Goal: Communication & Community: Answer question/provide support

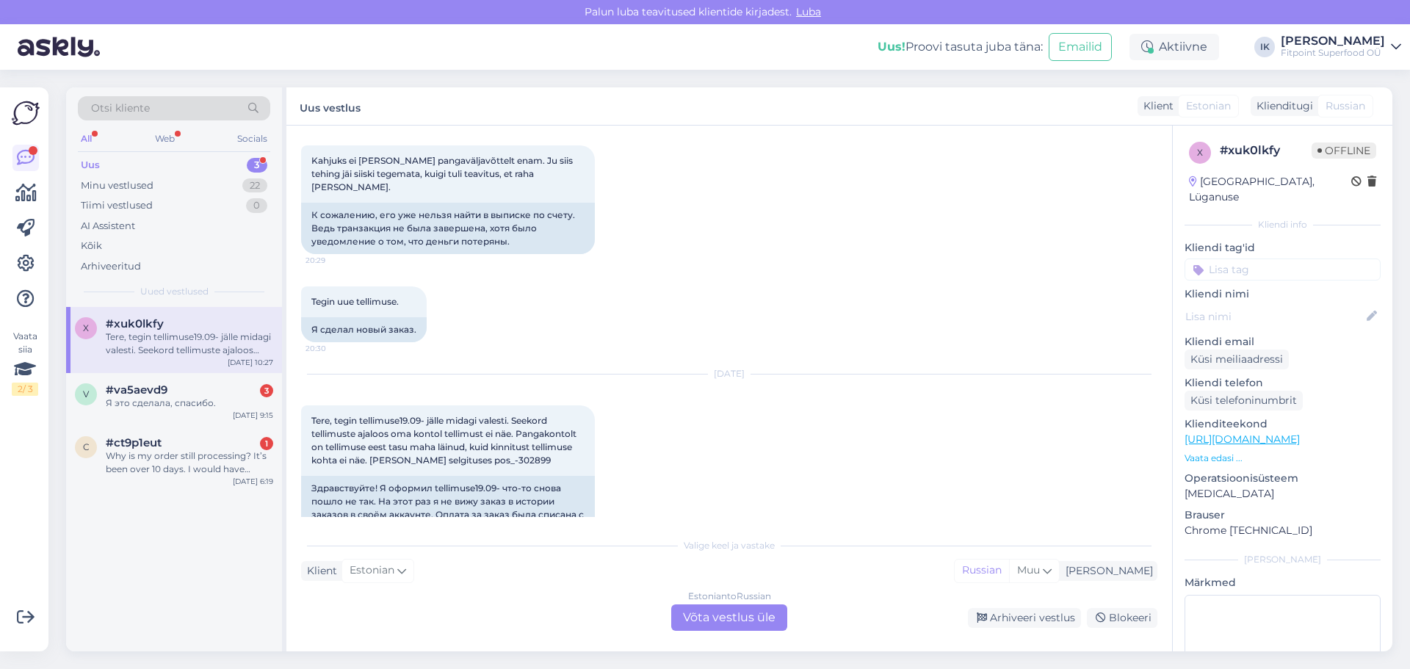
click at [737, 616] on div "Estonian to Russian Võta vestlus üle" at bounding box center [729, 617] width 116 height 26
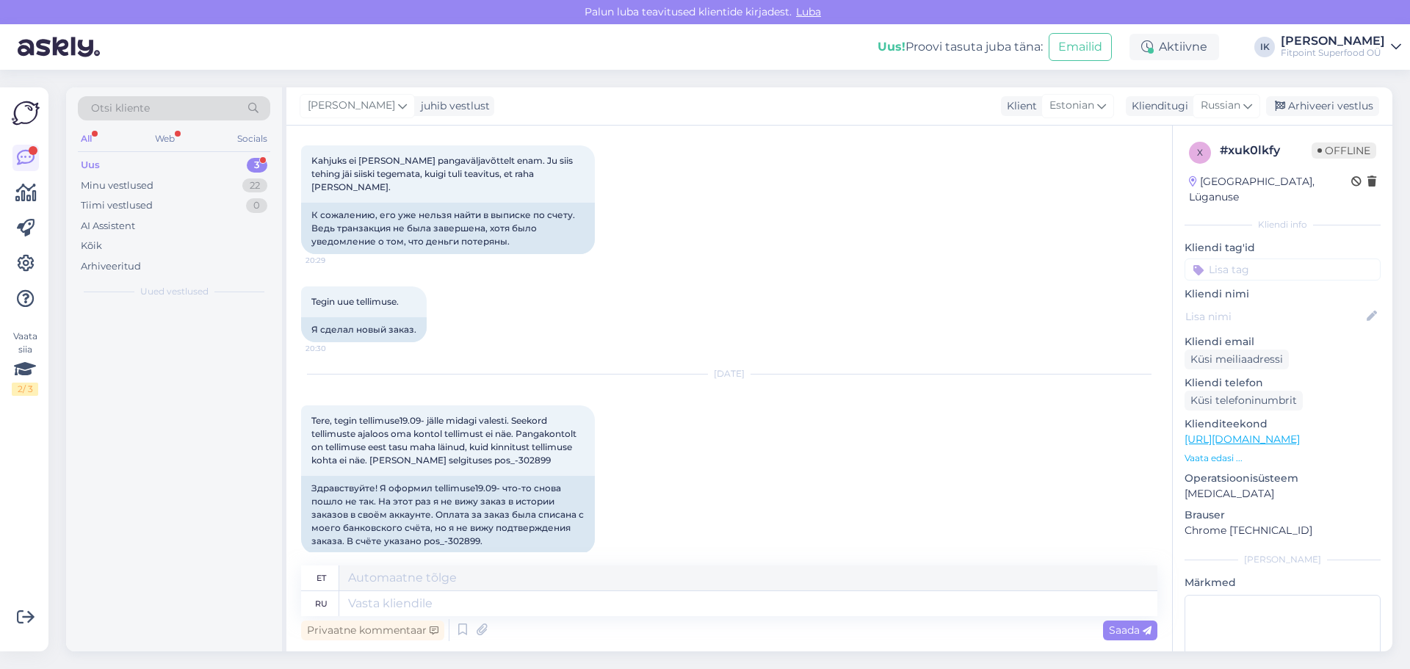
scroll to position [817, 0]
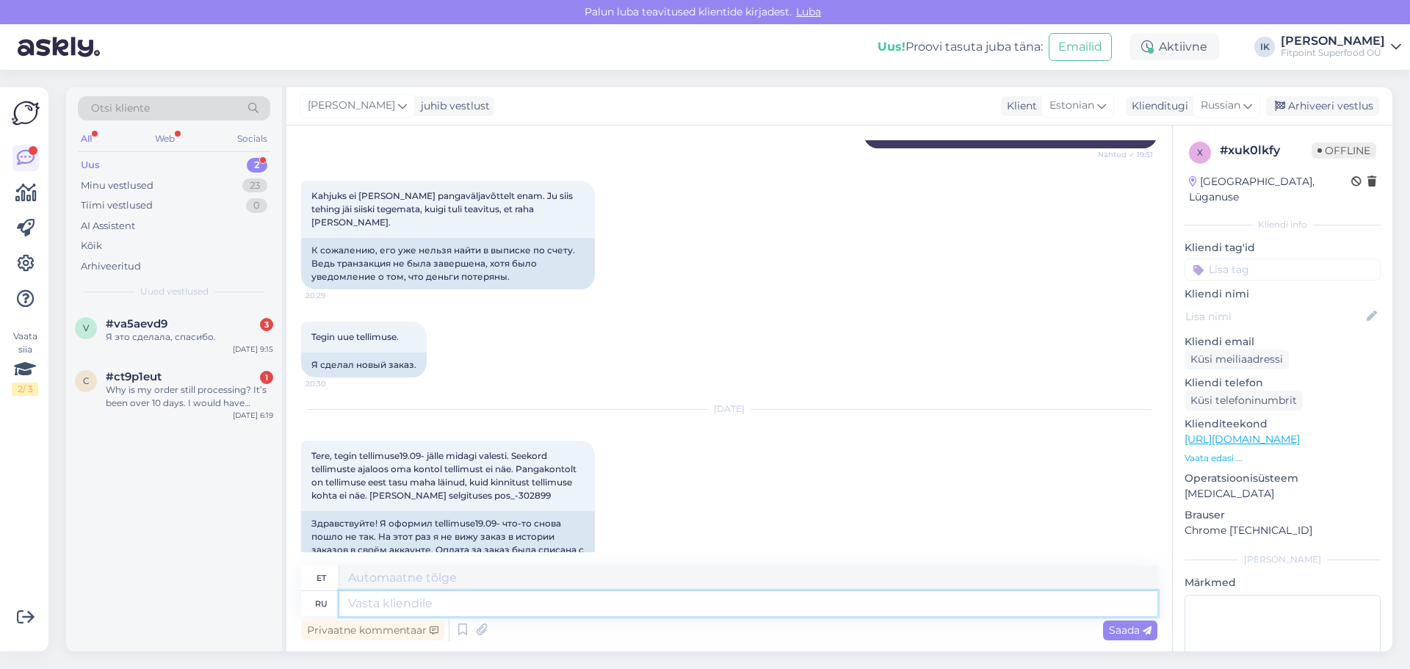
click at [433, 612] on textarea at bounding box center [748, 603] width 818 height 25
type textarea "Привет"
type textarea "Tere"
type textarea "Привет!"
type textarea "Tere!"
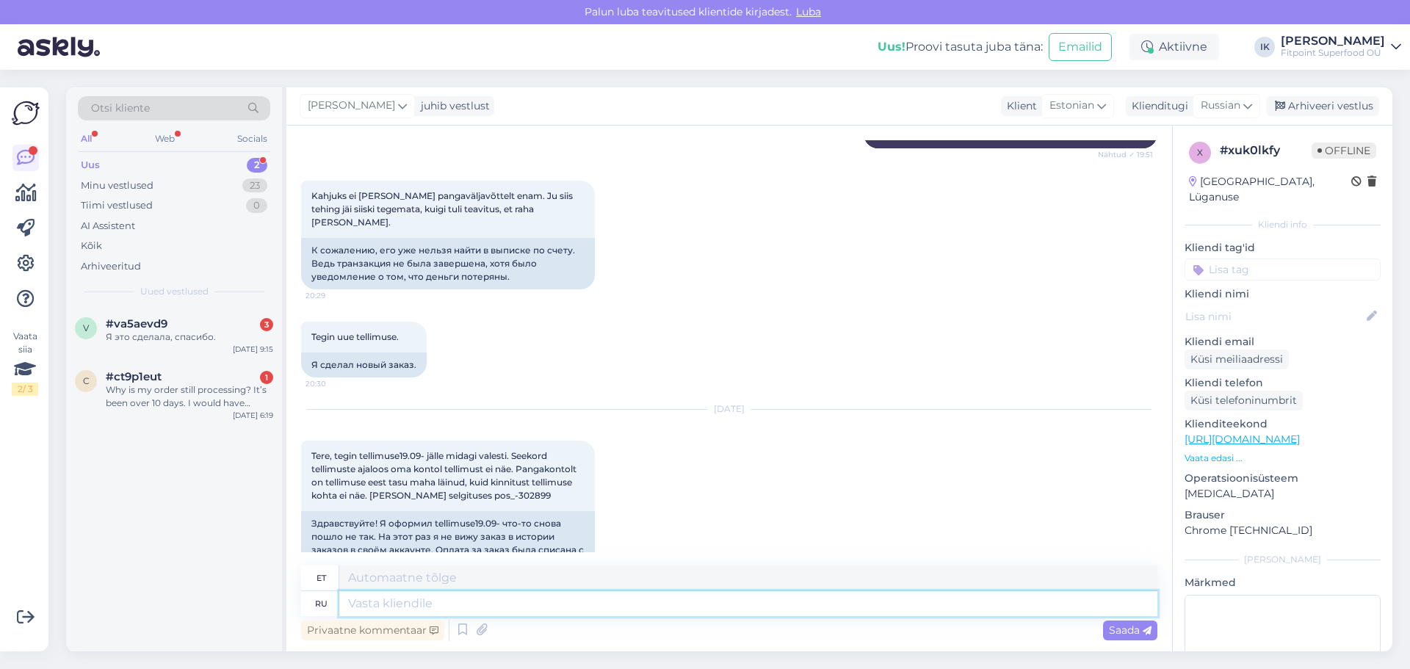
scroll to position [905, 0]
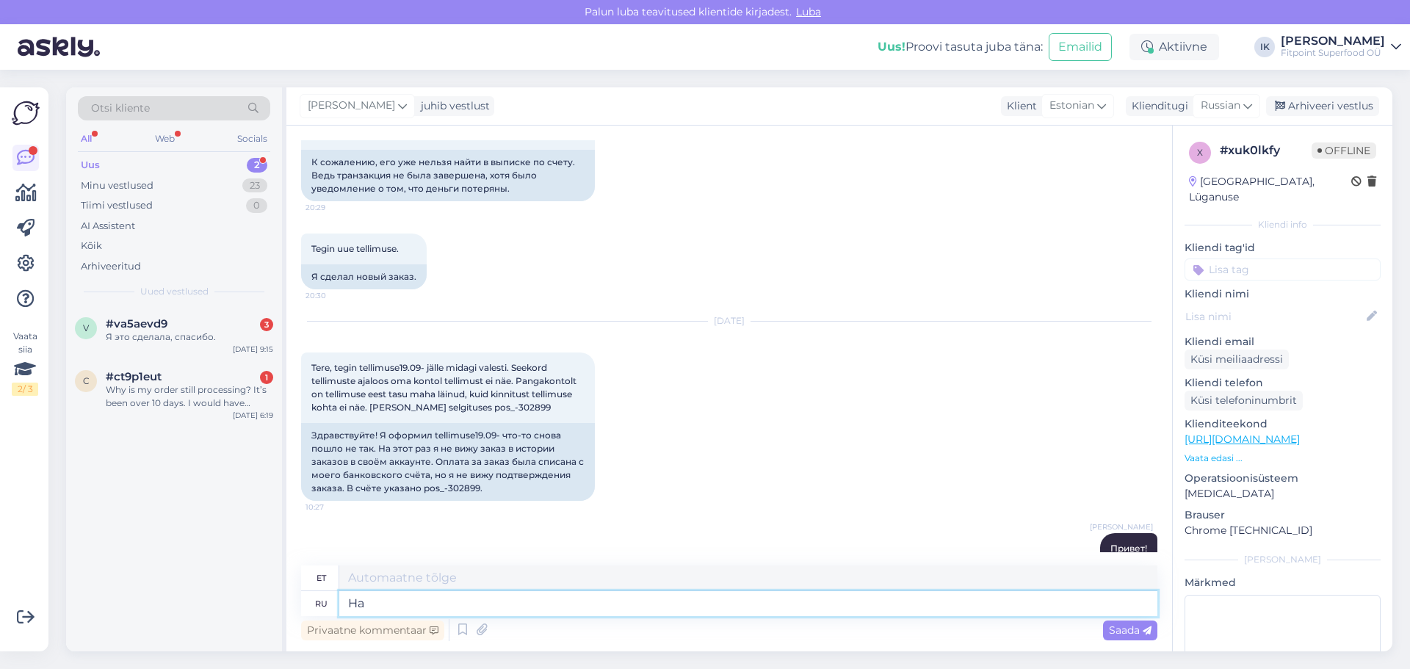
type textarea "На"
type textarea "Sees"
type textarea "На данный"
type textarea "Sel hetkel"
type textarea "На данный момент"
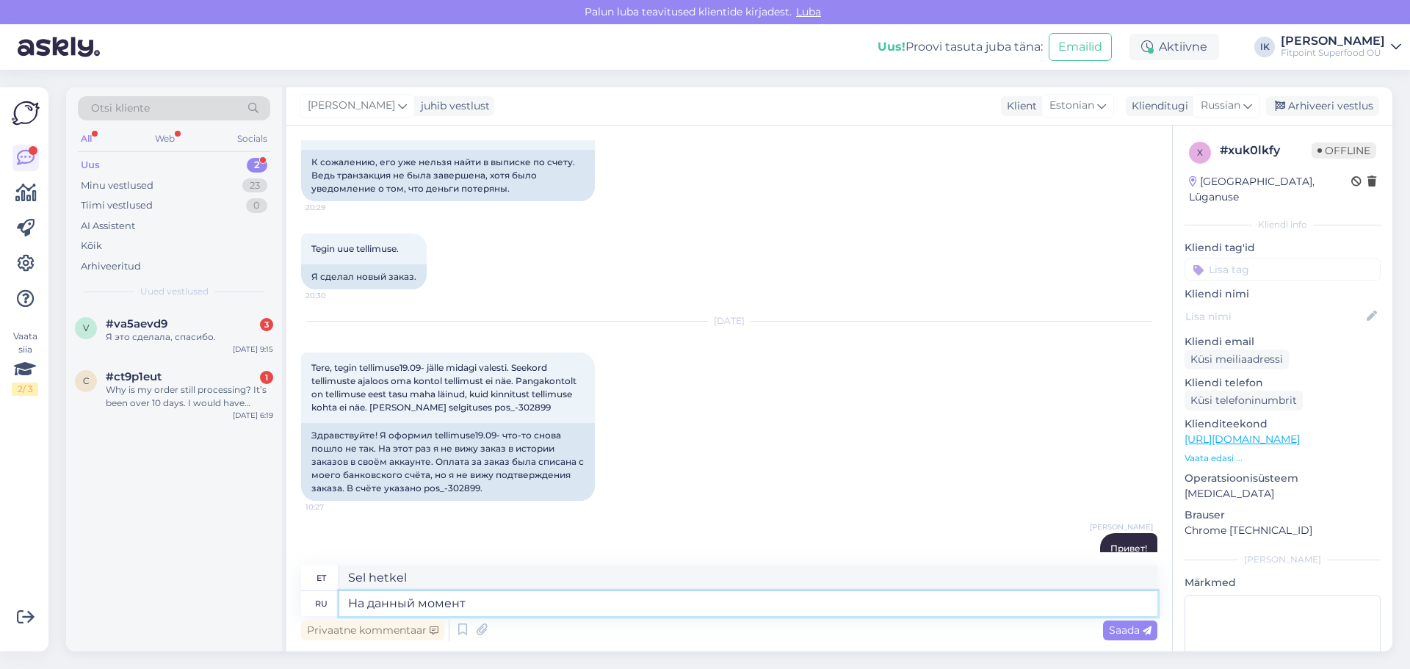
type textarea "Praegu"
type textarea "На данный момент у вас"
type textarea "Praegu on sul"
type textarea "На данный момент у вашего"
type textarea "Praegu sinu oma"
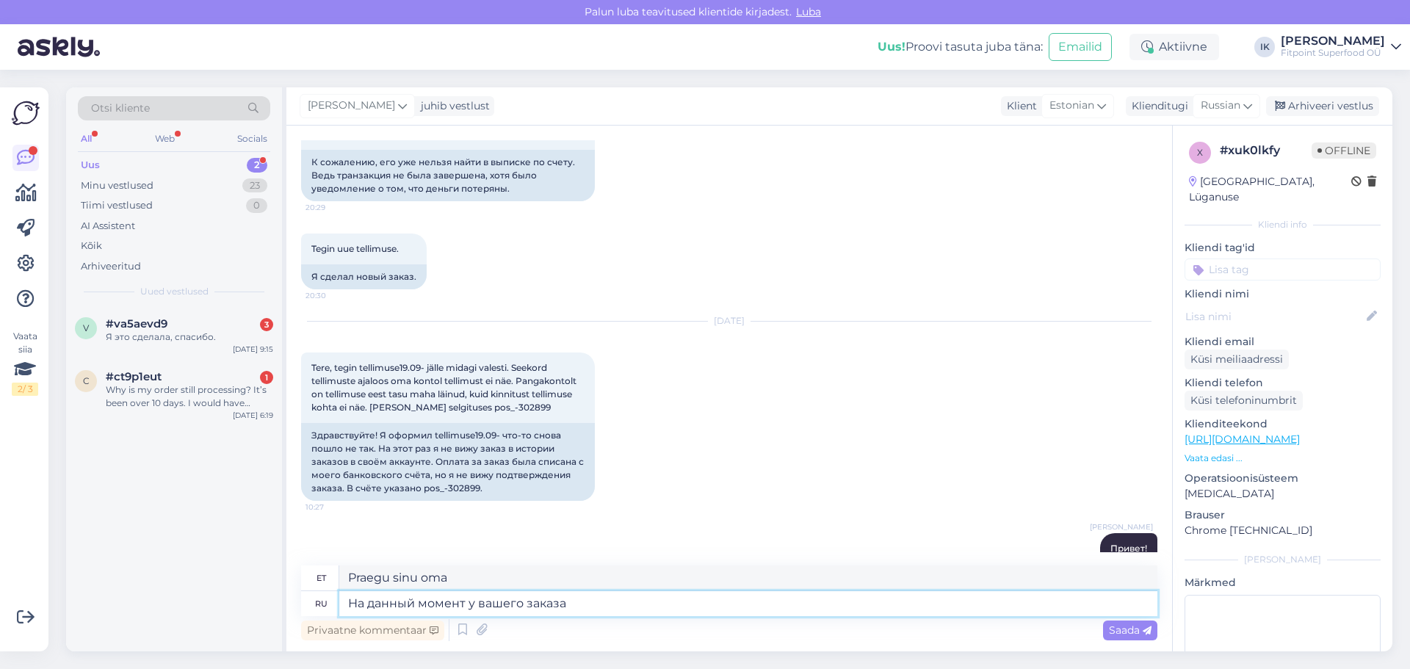
type textarea "На данный момент у вашего заказа"
type textarea "[PERSON_NAME] on hetkel ootel."
type textarea "На данный момент у вашего заказа статус"
type textarea "Teie tellimuse staatus on praegu"
type textarea "На данный момент у вашего заказа статус :"
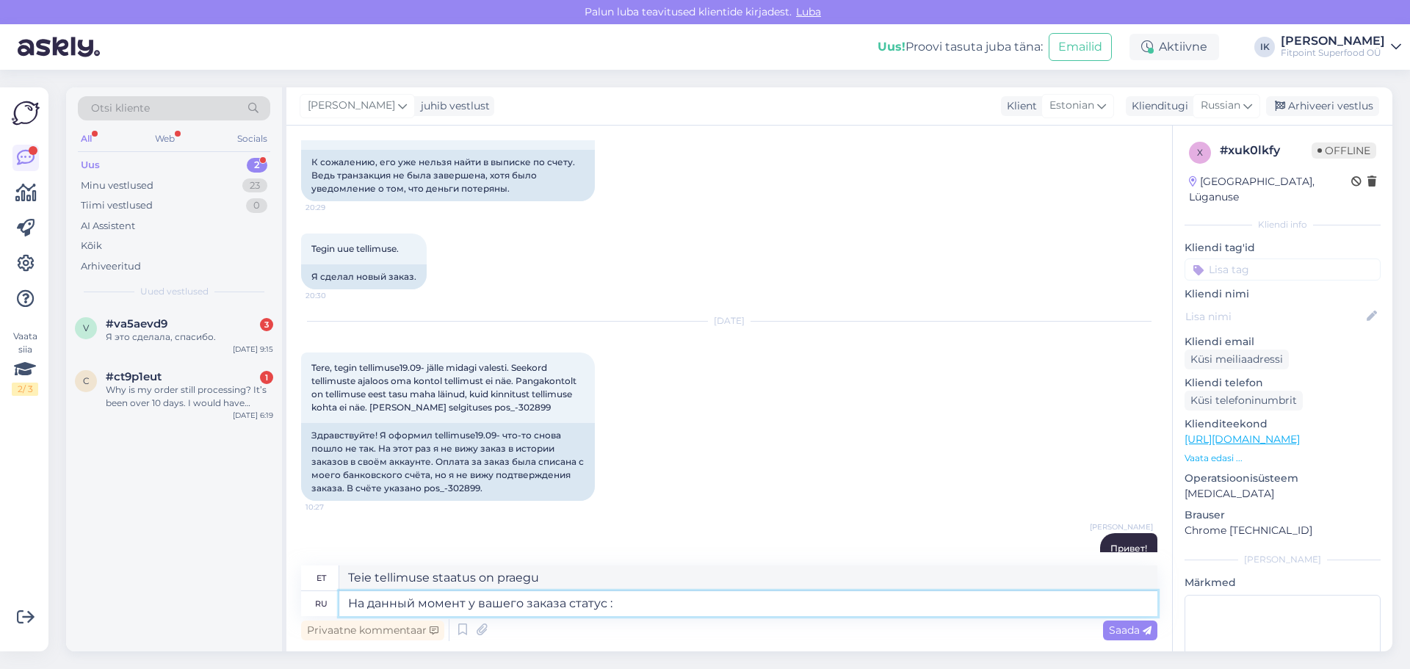
type textarea "Hetkel on teie tellimuse staatus:"
type textarea "На данный момент у вашего заказа статус"
type textarea "Teie tellimuse staatus on praegu"
type textarea "На данный момент у вашего заказа статус"
type textarea "Hetkel on teie tellimuse staatus ("
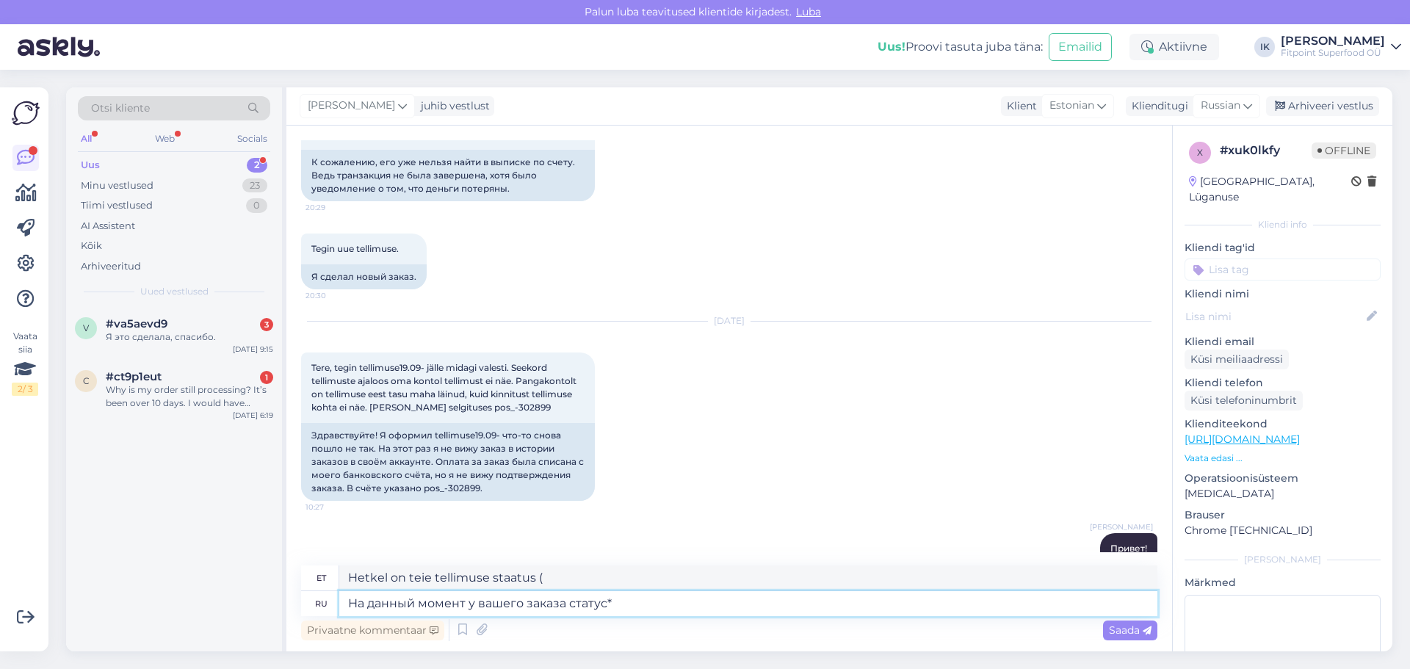
type textarea "На данный момент у вашего заказа статус"
type textarea "Teie tellimuse praegune staatus on*"
type textarea "На данный момент у вашего заказа статус"
type textarea "Mis on teie tellimuse praegune staatus?"
type textarea "На данный момент у вашего заказа статус"
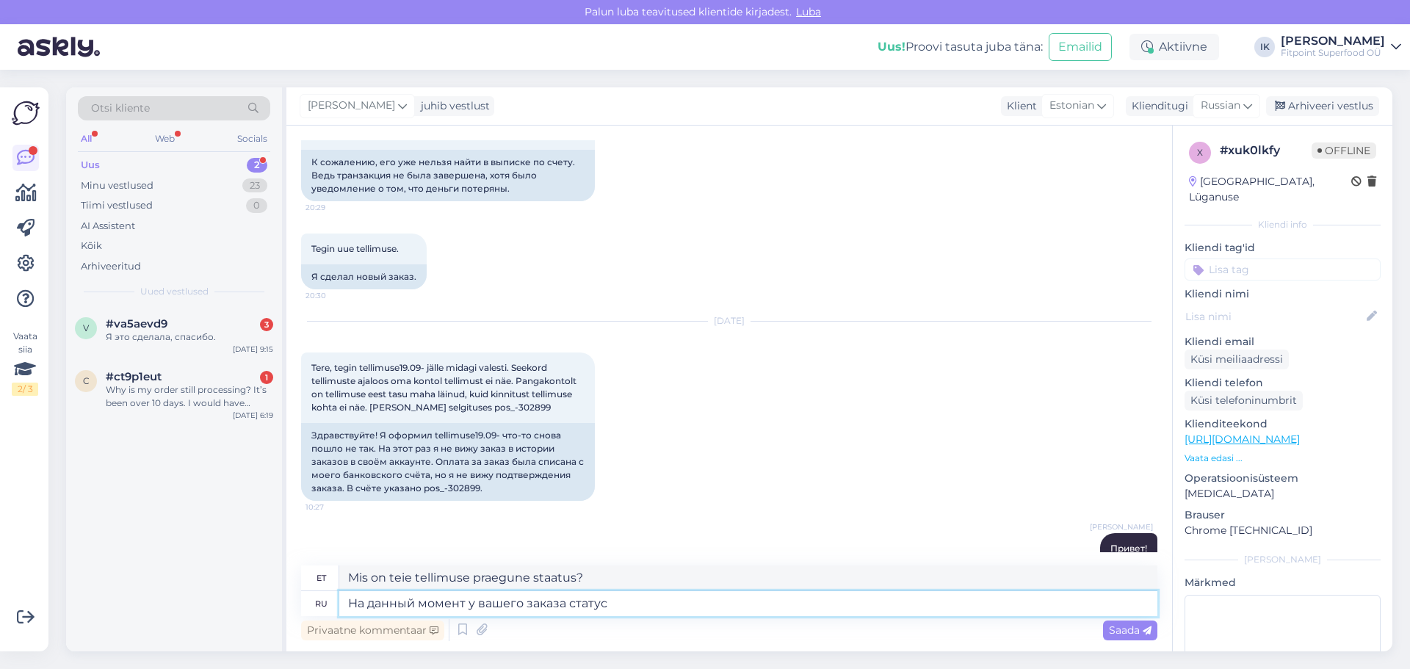
type textarea "Teie tellimuse staatus on praegu"
type textarea "На данный момент у вашего заказа статусЪ"
type textarea "Hetkel on teie tellimuse staatus 3."
type textarea "На данный момент у вашего заказа статус"
type textarea "Teie tellimuse staatus on praegu"
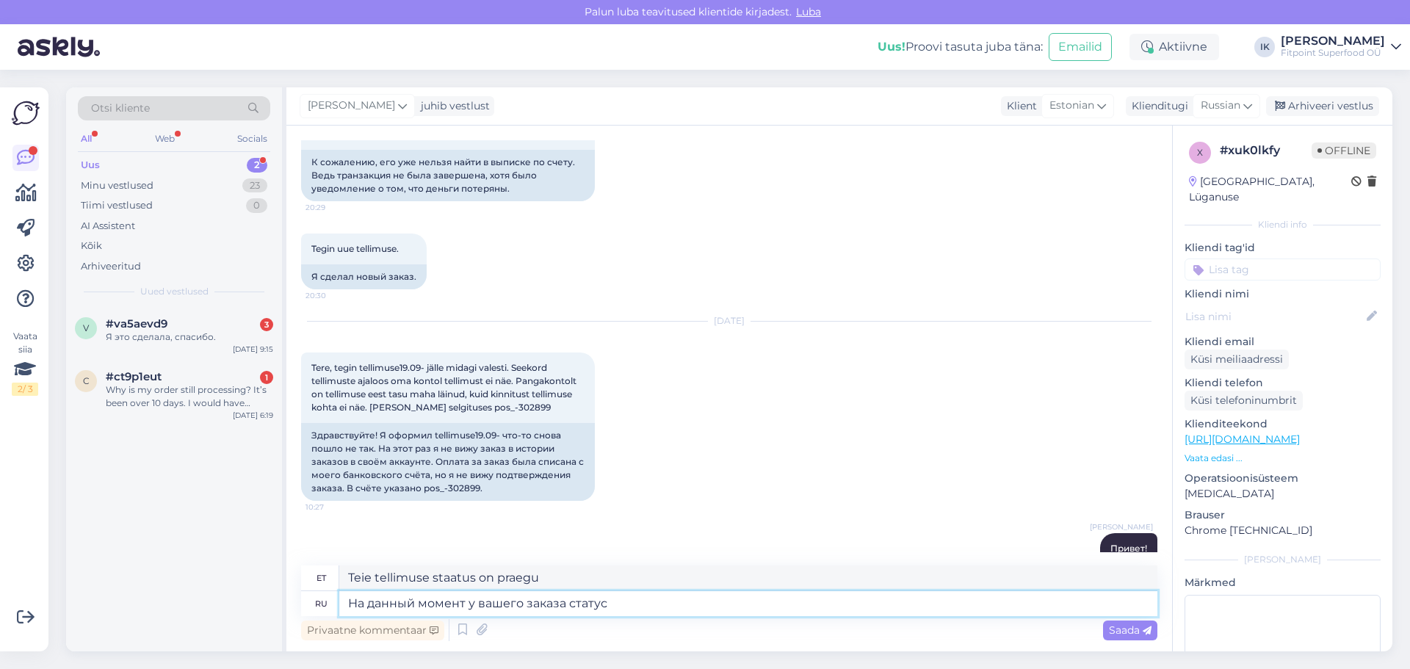
type textarea "На данный момент у вашего заказа статус:"
type textarea "Teie tellimuse olek on hetkel:"
type textarea "На данный момент у вашего заказа статус: не пр"
type textarea "Hetkel on teie tellimuse staatus: mitte"
type textarea "На данный момент у вашего заказа статус: не прощла о"
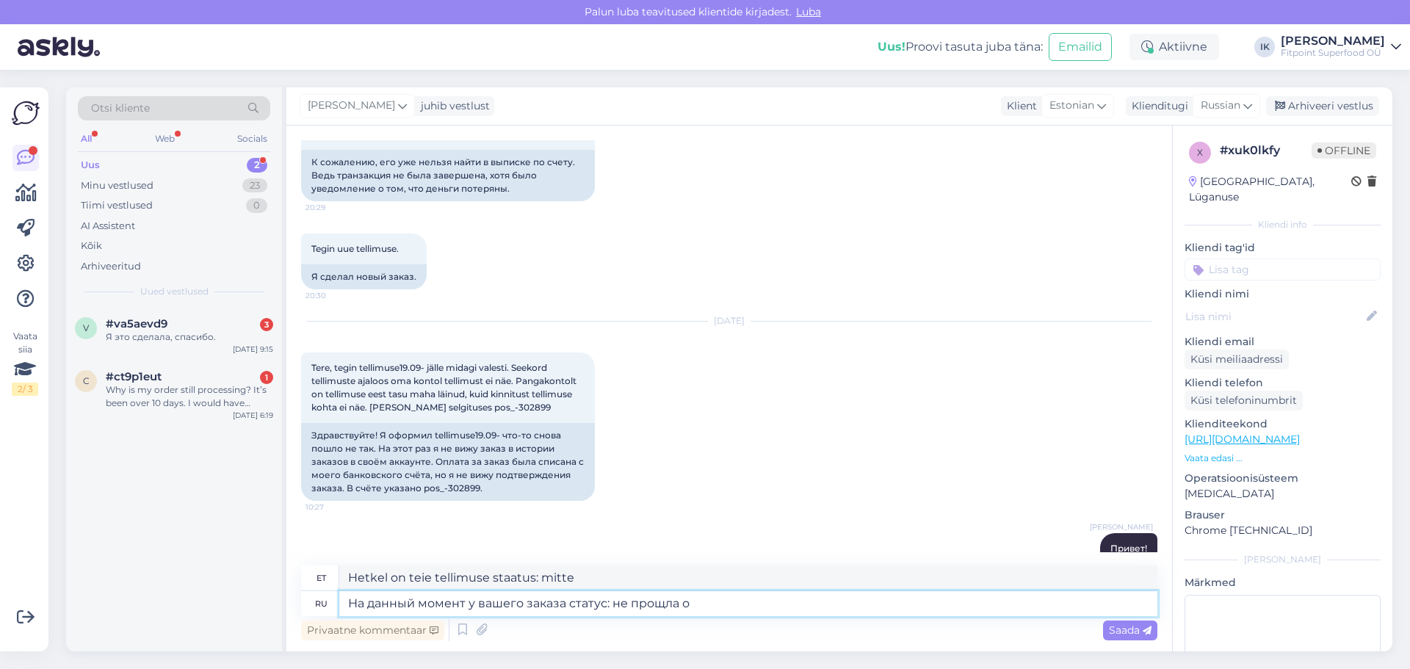
type textarea "Hetkel on teie tellimuse staatus: pole töödeldud."
type textarea "На данный момент у вашего заказа статус: не прощла оплата."
type textarea "Hetkel on teie tellimuse staatus: makse ebaõnnestus."
type textarea "На данный момент у вашего заказа статус: не прощла оплата. Будем п"
type textarea "Hetkel on teie tellimuse staatus: makse ootel. Me teeme seda"
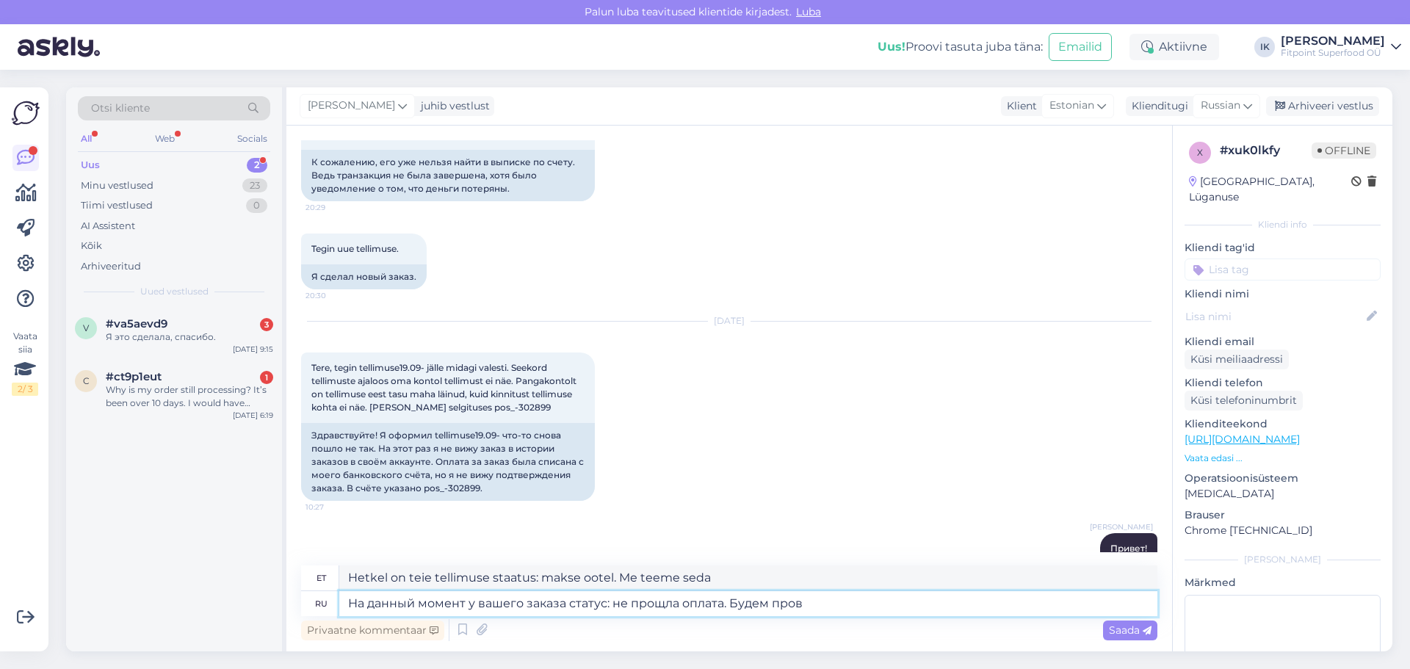
type textarea "На данный момент у вашего заказа статус: не прощла оплата. Будем прове"
type textarea "Teie tellimuse staatus on praegu: makse ootel. Kontrollime seda."
type textarea "На данный момент у вашего заказа статус: не прощла оплата. Будем проверять"
type textarea "Teie tellimuse staatus on praegu: makse ootel. Kontrollime."
type textarea "На данный момент у вашего заказа статус: не прощла оплата. Будем проверять по"
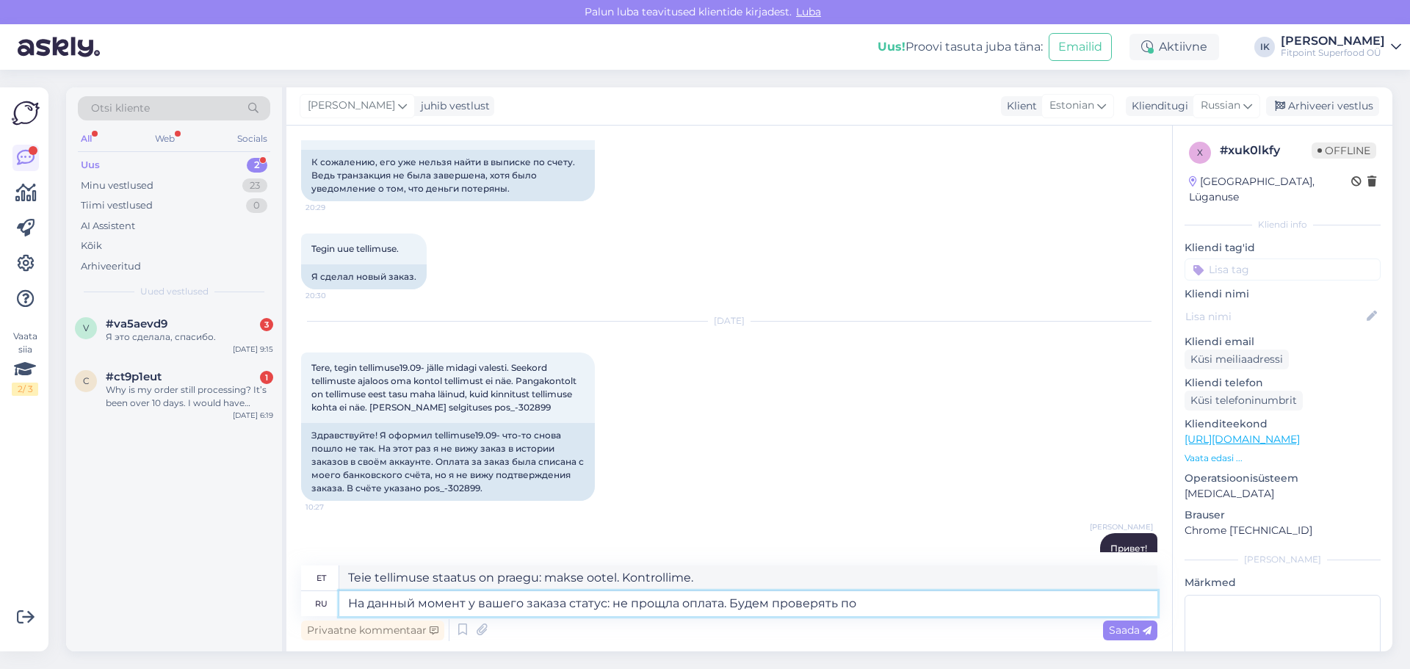
type textarea "Teie tellimuse staatus on hetkel: makse ootel. Kontrollime seda."
type textarea "На данный момент у вашего заказа статус: не прощла оплата. Будем проверять по б…"
type textarea "Teie tellimuse staatus on praegu: makse ootel. Küsime teie pangast."
type textarea "На данный момент у вашего заказа статус: не прощла оплата. Будем проверять по б…"
type textarea "Teie tellimuse staatus on praegu: makse ootel. Kontrollime teie pangast."
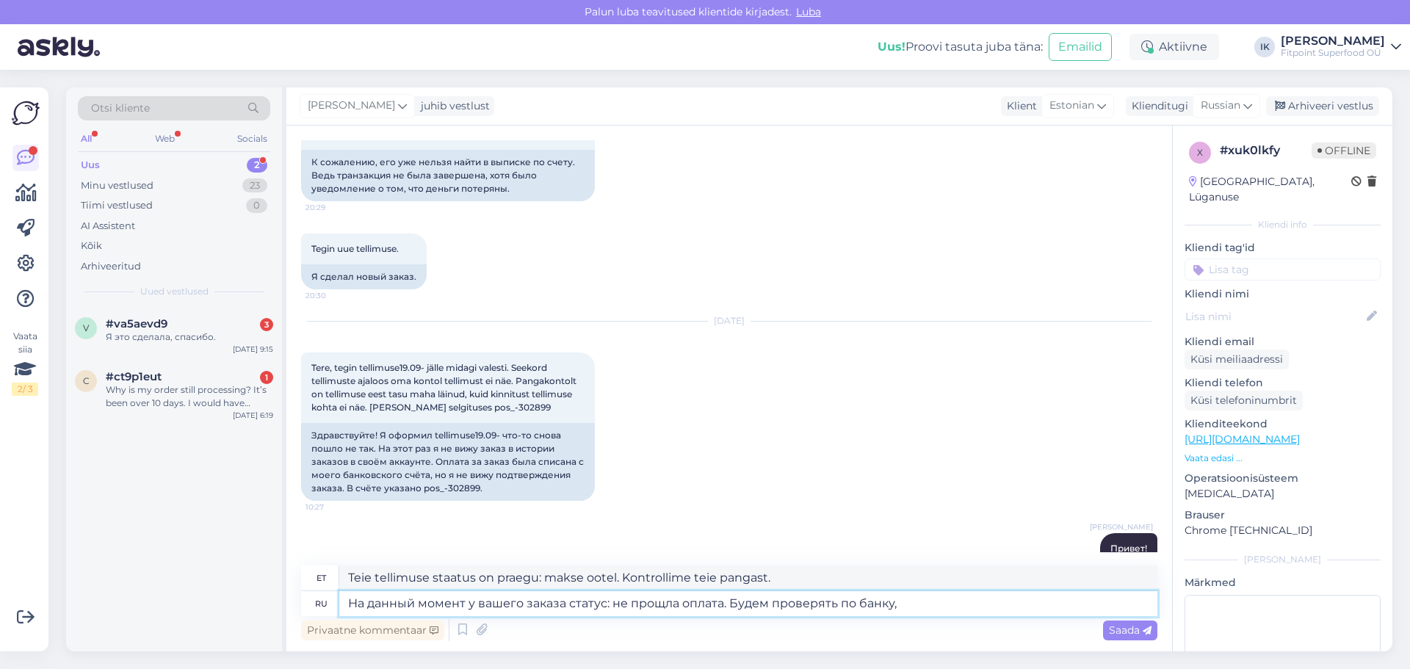
type textarea "На данный момент у вашего заказа статус: не прощла оплата. Будем проверять по б…"
type textarea "Teie tellimuse staatus on praegu: makse ootel. Küsime teie pangast."
type textarea "На данный момент у вашего заказа статус: не прощла оплата. Будем проверять по б…"
type textarea "Teie tellimuse staatus on hetkel: makse ootel. Võtame teie pangaga ühendust, se…"
type textarea "На данный момент у вашего заказа статус: не прощла оплата. Будем проверять по б…"
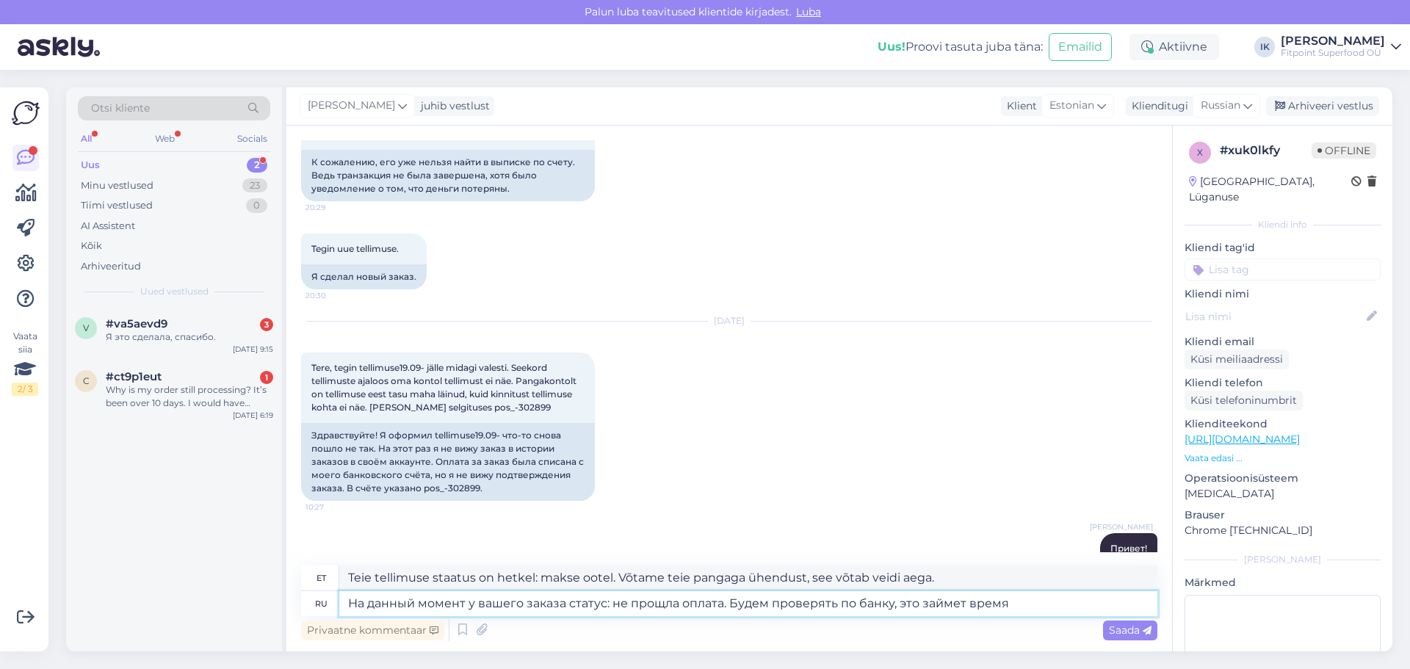
type textarea "Teie tellimuse olek on praegu: makse ootel. Kontrollime teie pangast, aga see v…"
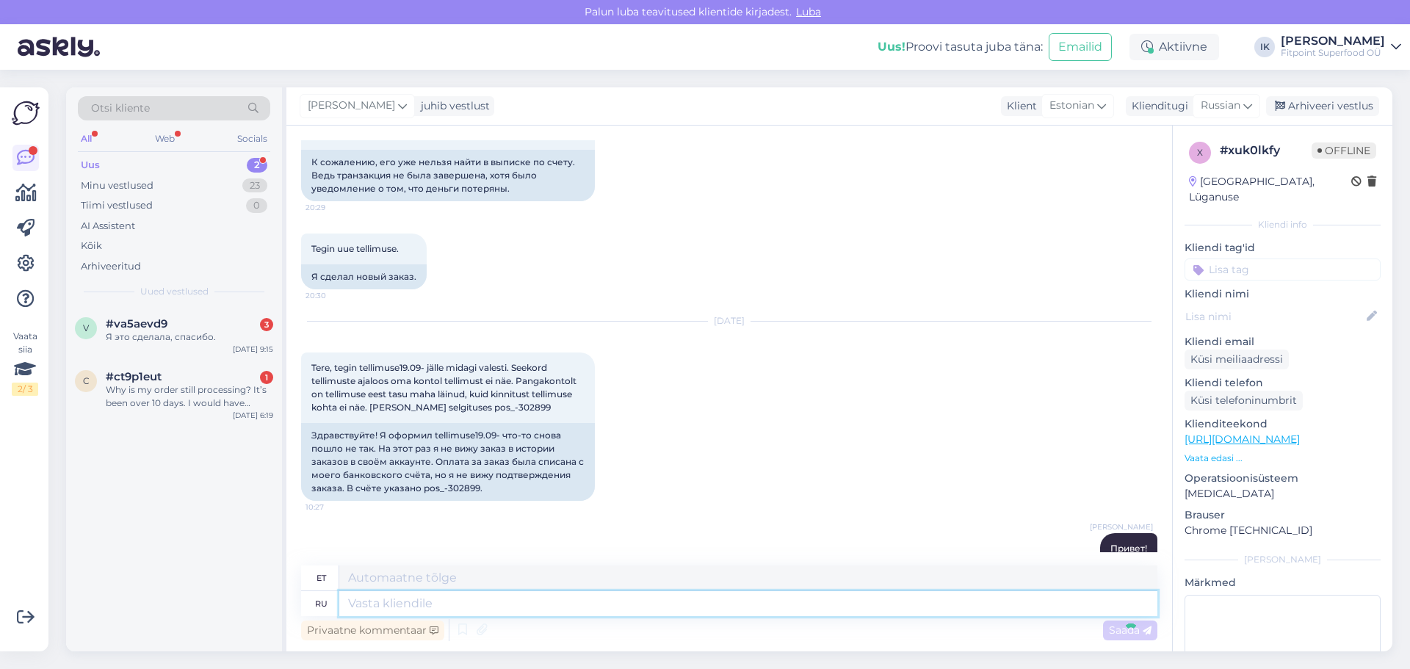
scroll to position [1020, 0]
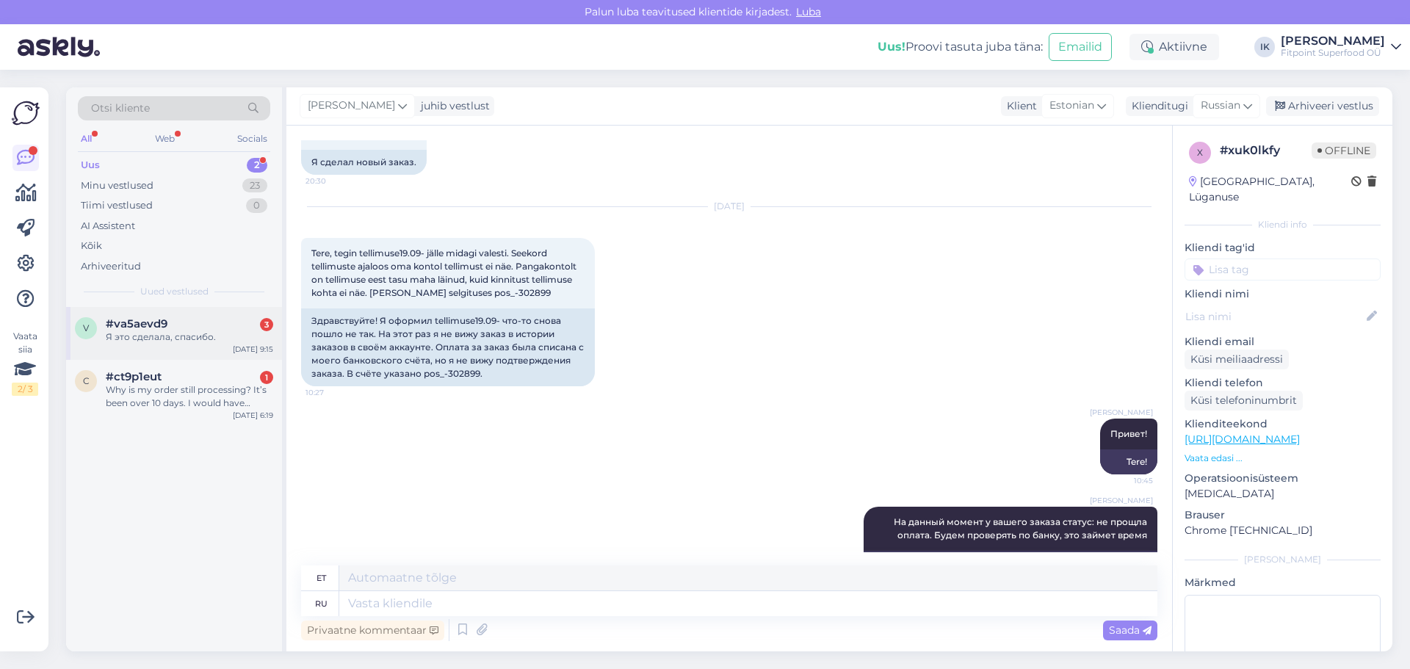
click at [163, 333] on div "Я это сделала, спасибо." at bounding box center [189, 336] width 167 height 13
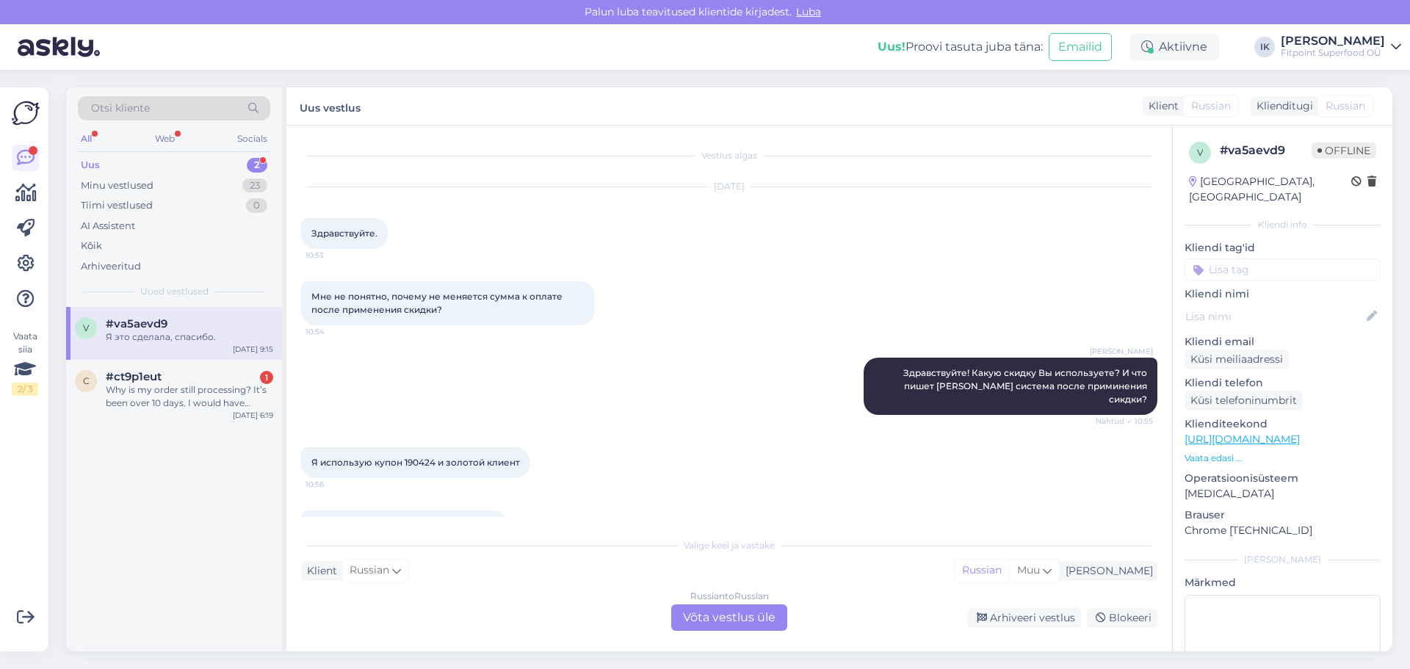
scroll to position [2365, 0]
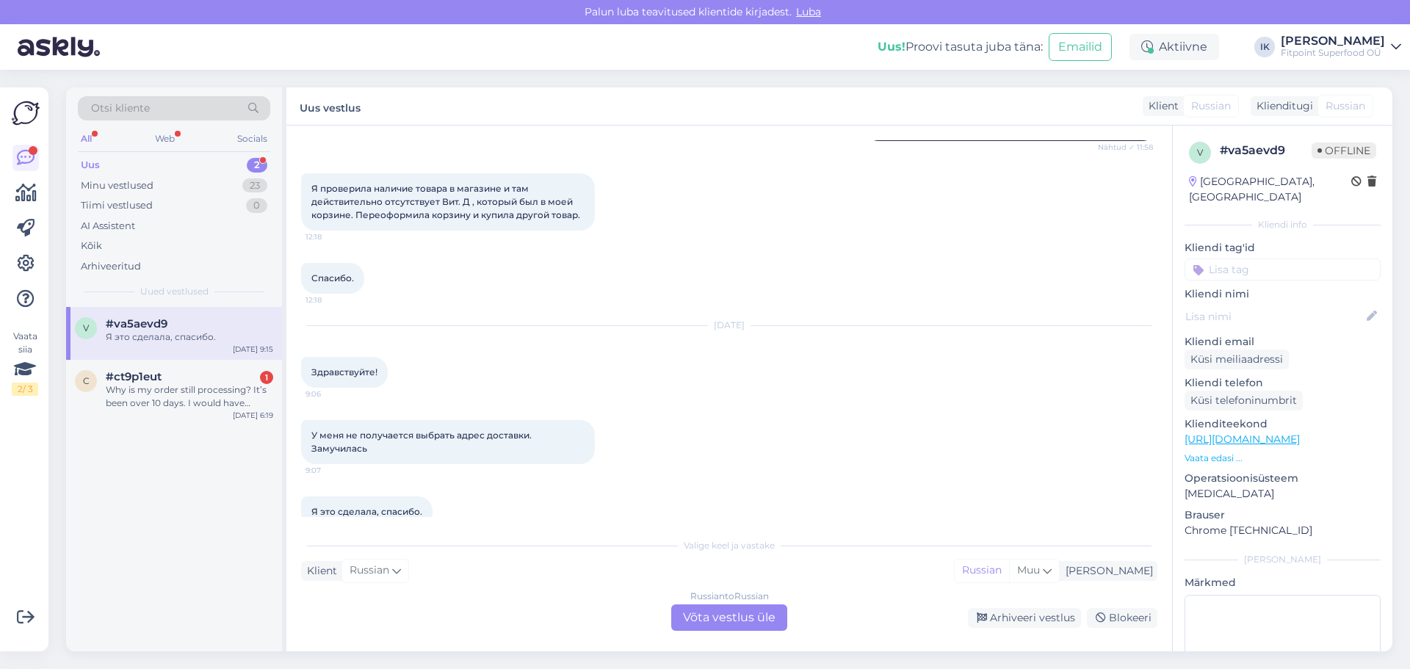
click at [716, 612] on div "Russian to Russian Võta vestlus üle" at bounding box center [729, 617] width 116 height 26
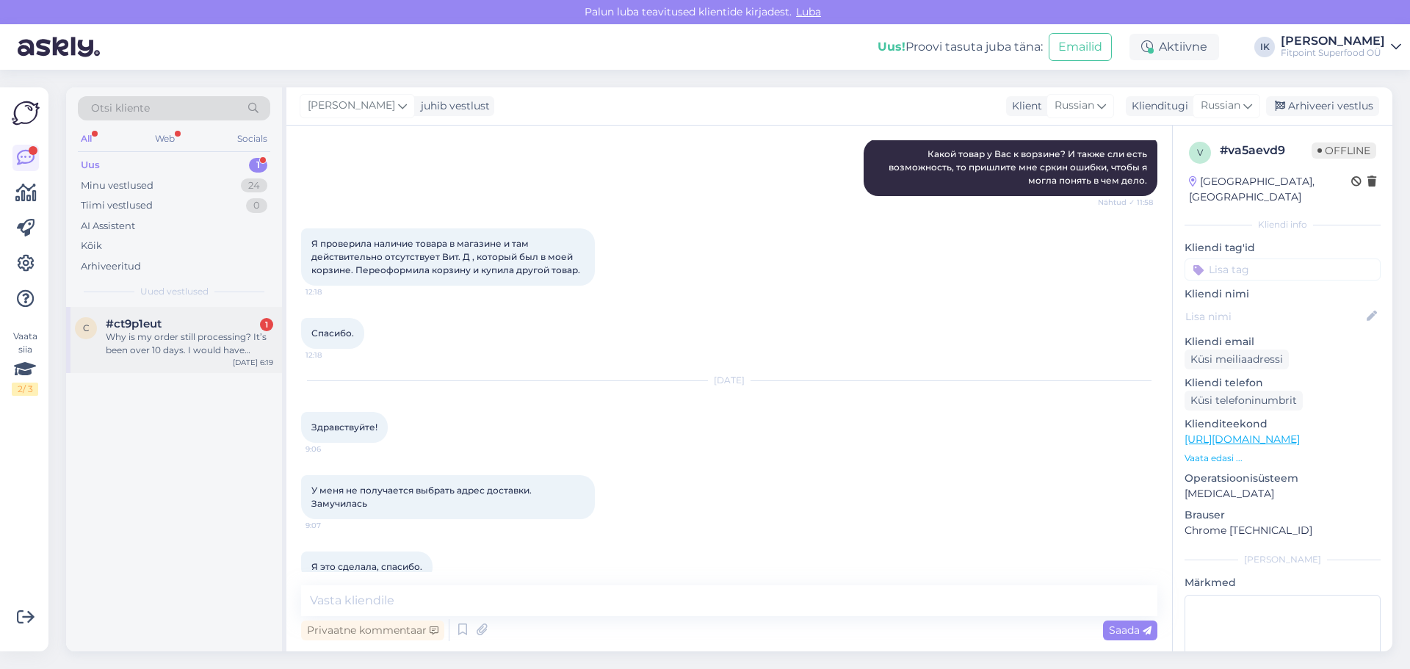
click at [164, 333] on div "Why is my order still processing? It’s been over 10 days. I would have ordered …" at bounding box center [189, 343] width 167 height 26
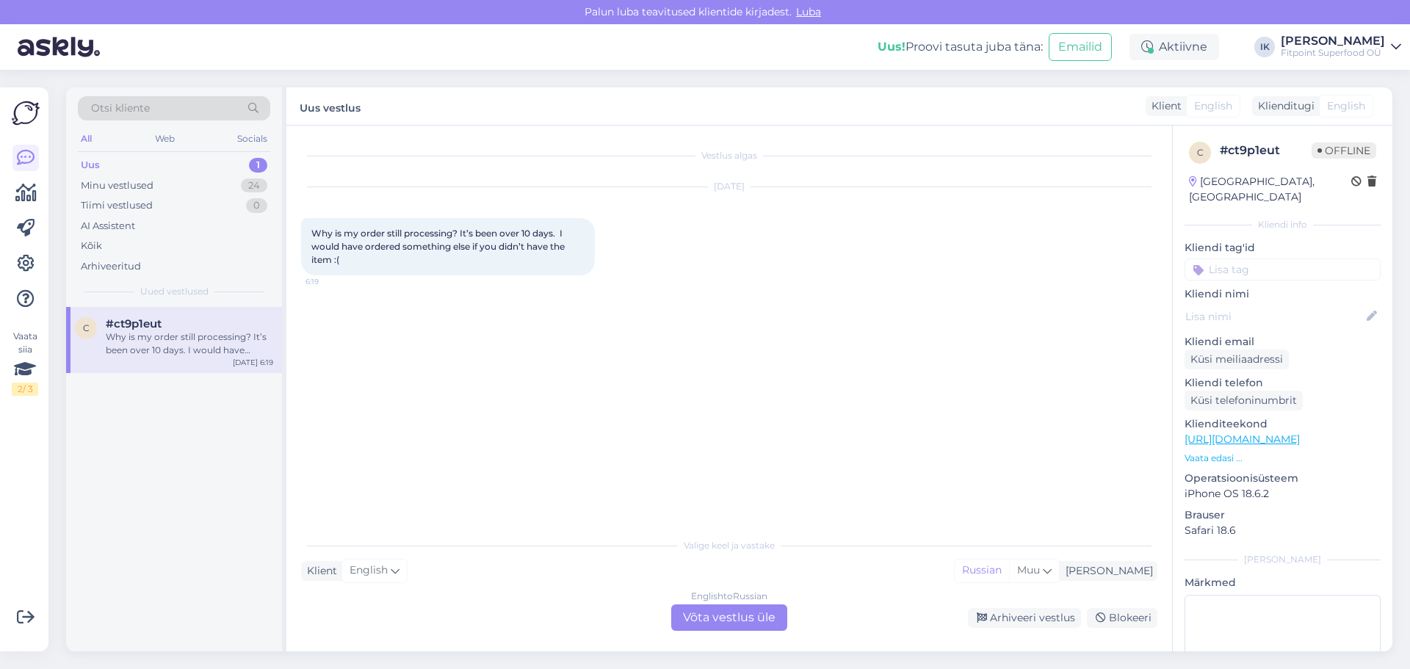
click at [702, 625] on div "English to Russian Võta vestlus üle" at bounding box center [729, 617] width 116 height 26
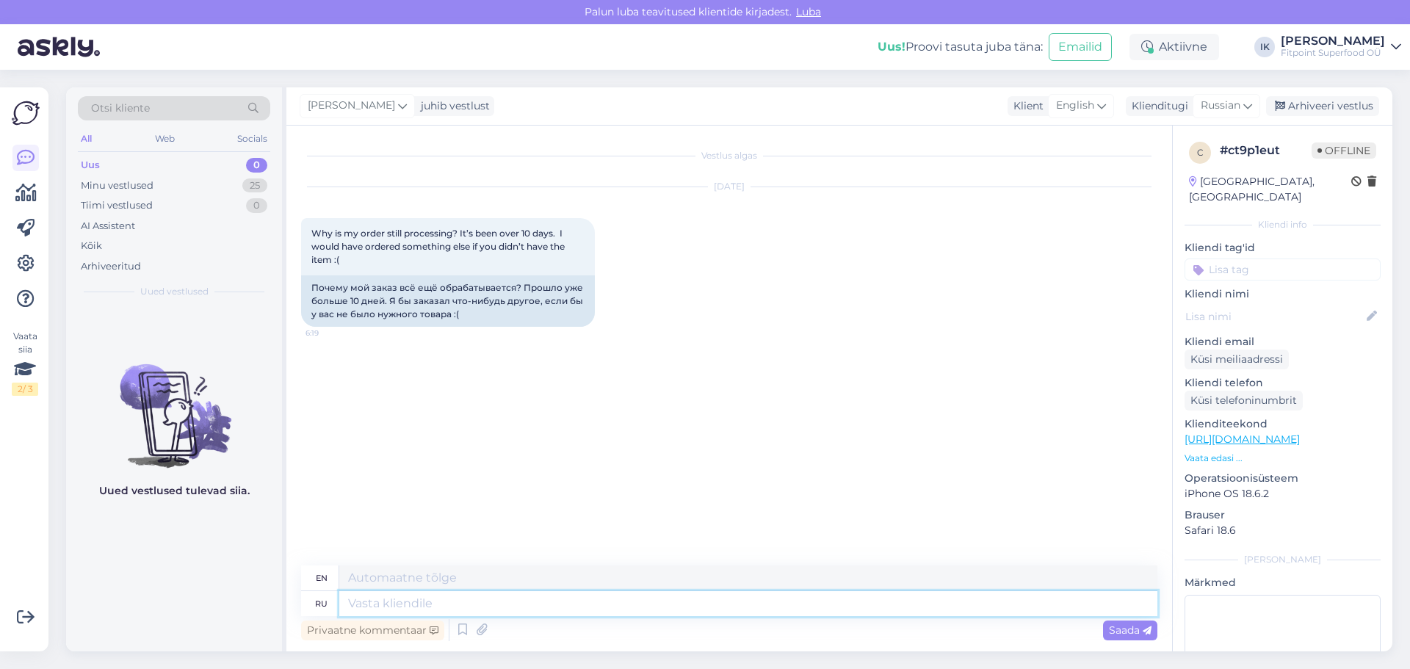
click at [394, 596] on textarea at bounding box center [748, 603] width 818 height 25
type textarea "Привет!"
type textarea "Hello!"
type textarea "Номер"
type textarea "Number"
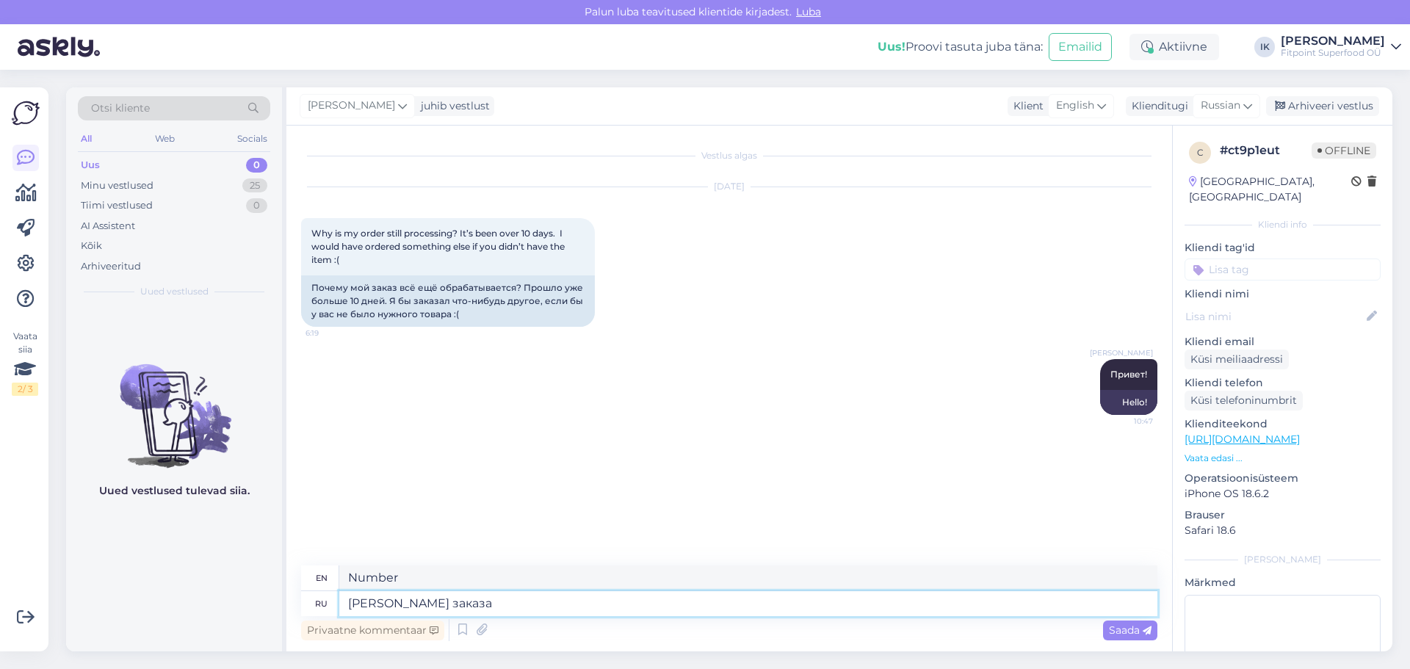
type textarea "[PERSON_NAME] заказа?"
type textarea "Order number?"
